Goal: Find specific page/section: Find specific page/section

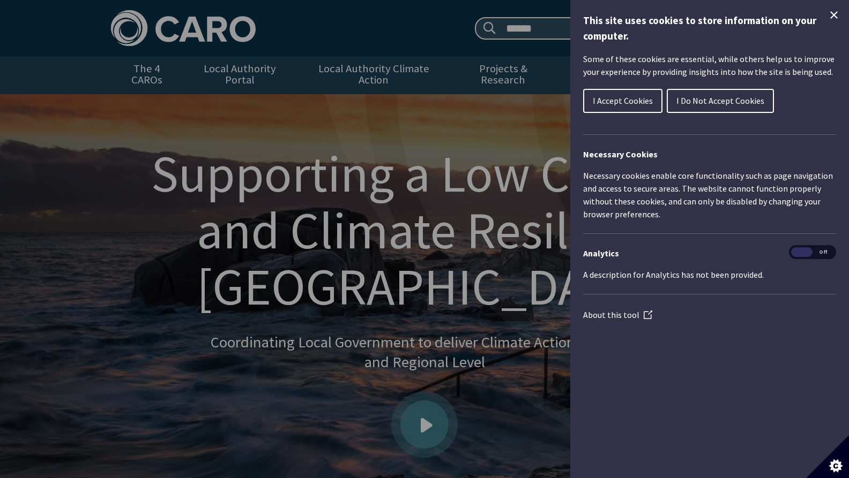
click at [593, 104] on span "I Accept Cookies" at bounding box center [623, 100] width 60 height 11
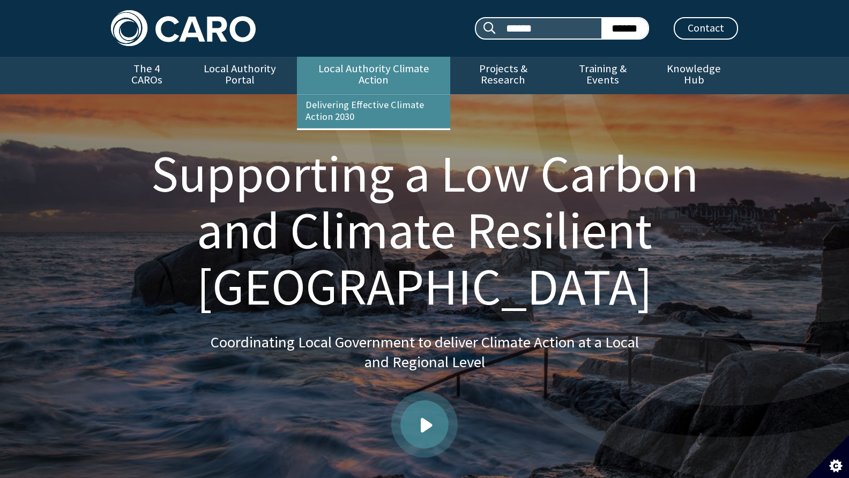
click at [401, 73] on link "Local Authority Climate Action" at bounding box center [373, 76] width 153 height 38
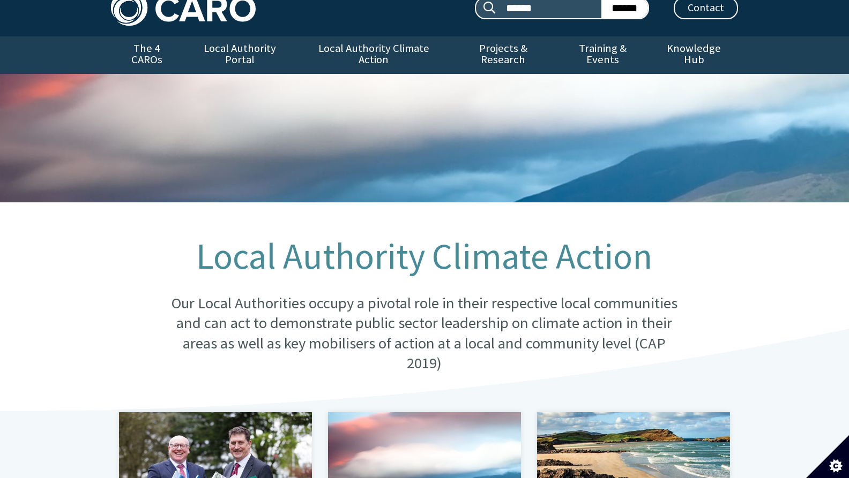
scroll to position [21, 0]
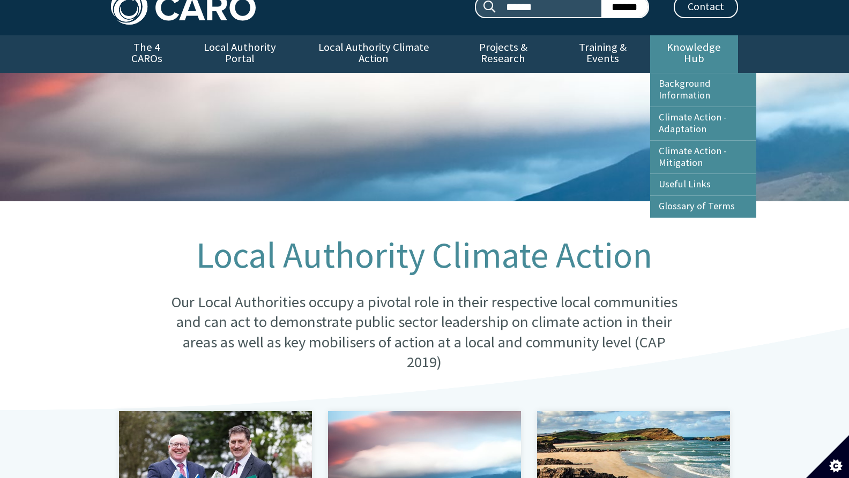
click at [688, 37] on link "Knowledge Hub" at bounding box center [694, 54] width 88 height 38
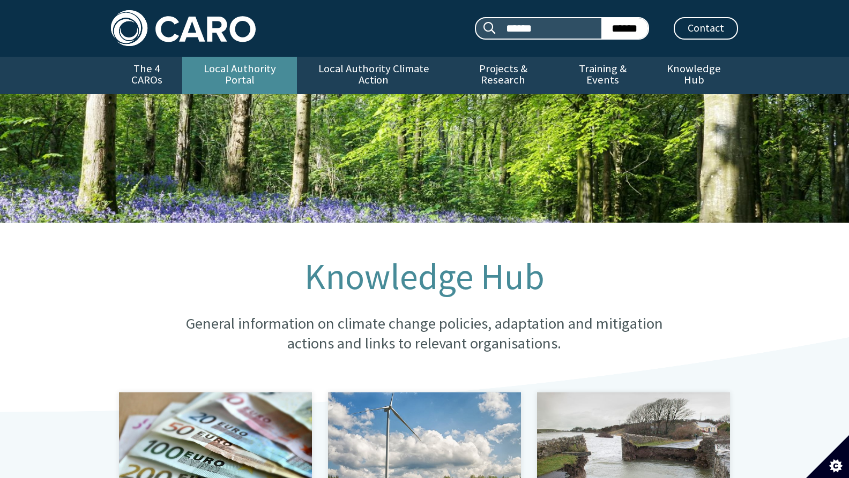
click at [223, 64] on link "Local Authority Portal" at bounding box center [239, 76] width 115 height 38
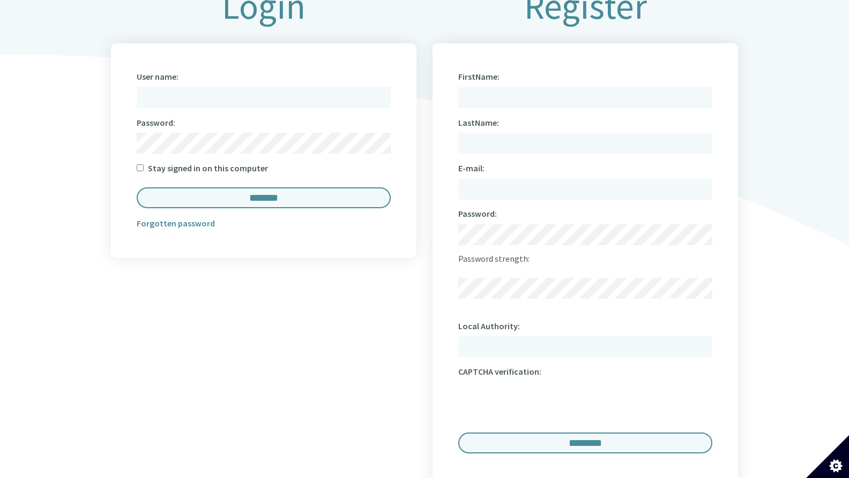
scroll to position [600, 0]
